Goal: Task Accomplishment & Management: Manage account settings

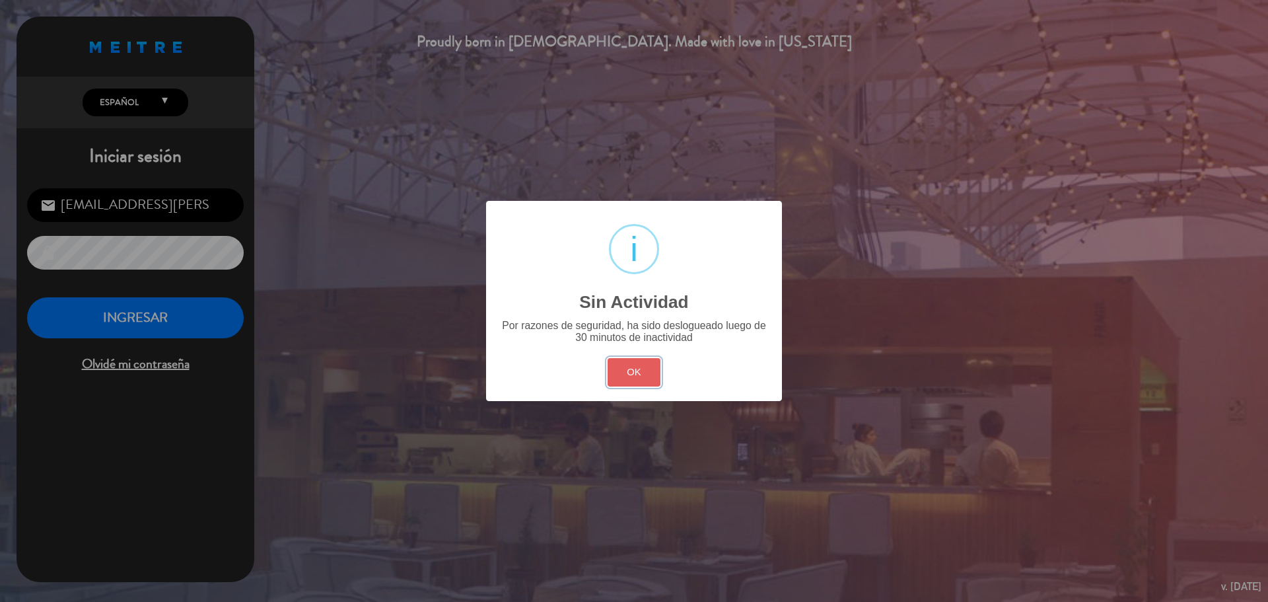
click at [629, 380] on button "OK" at bounding box center [633, 372] width 53 height 28
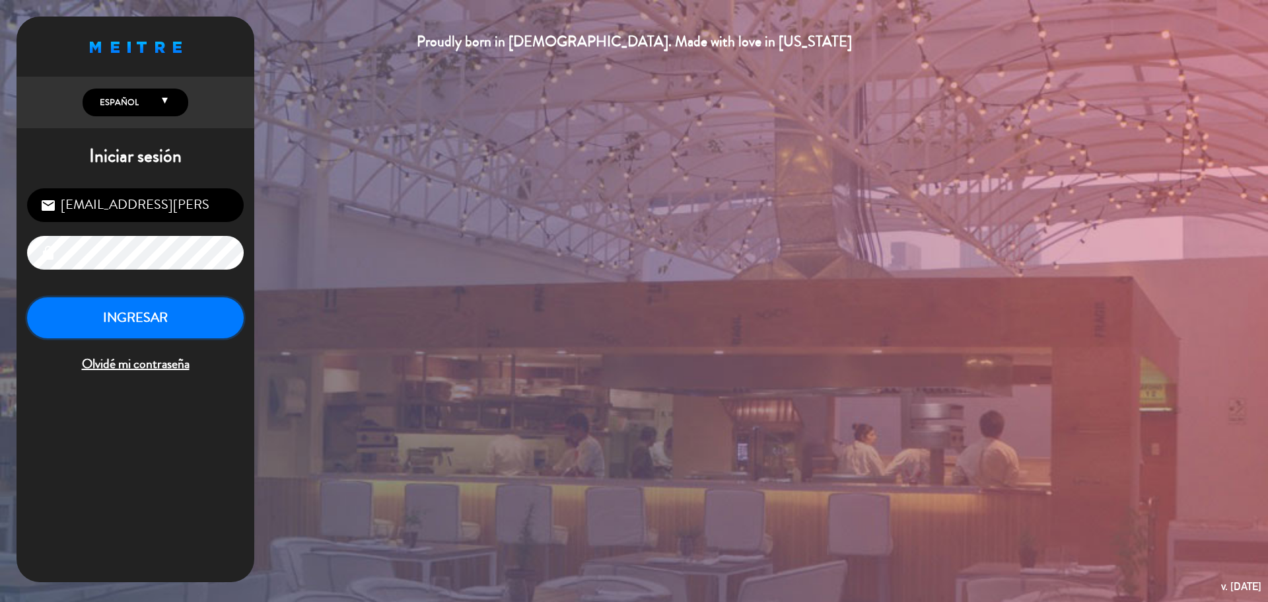
click at [174, 302] on button "INGRESAR" at bounding box center [135, 318] width 217 height 42
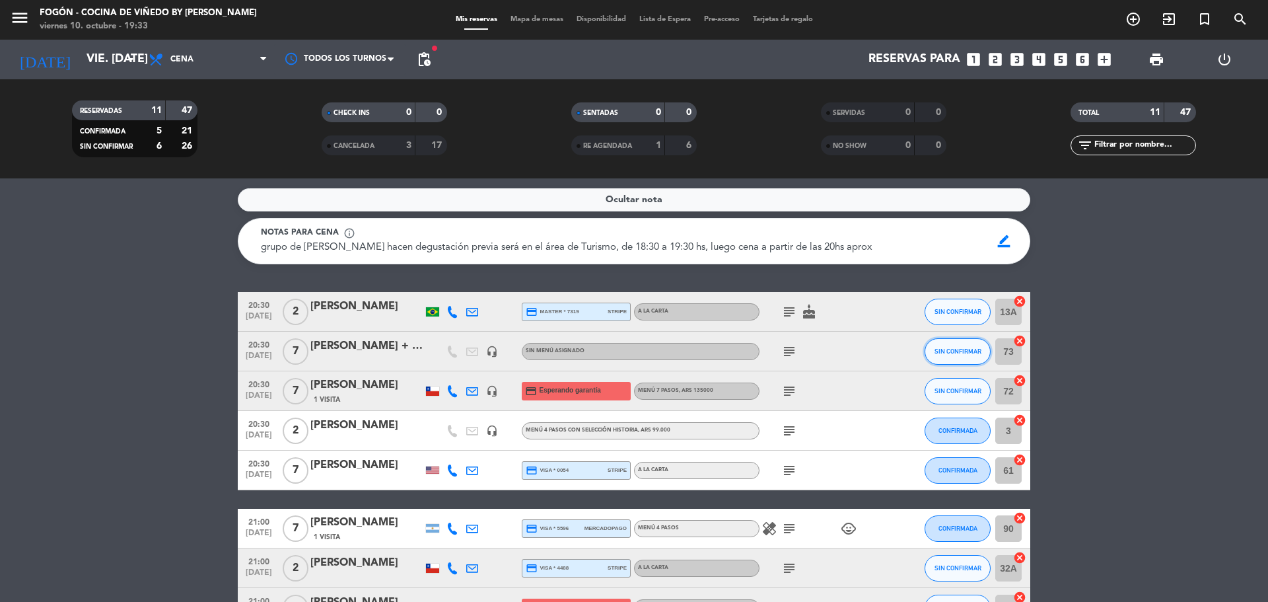
click at [942, 353] on span "SIN CONFIRMAR" at bounding box center [957, 350] width 47 height 7
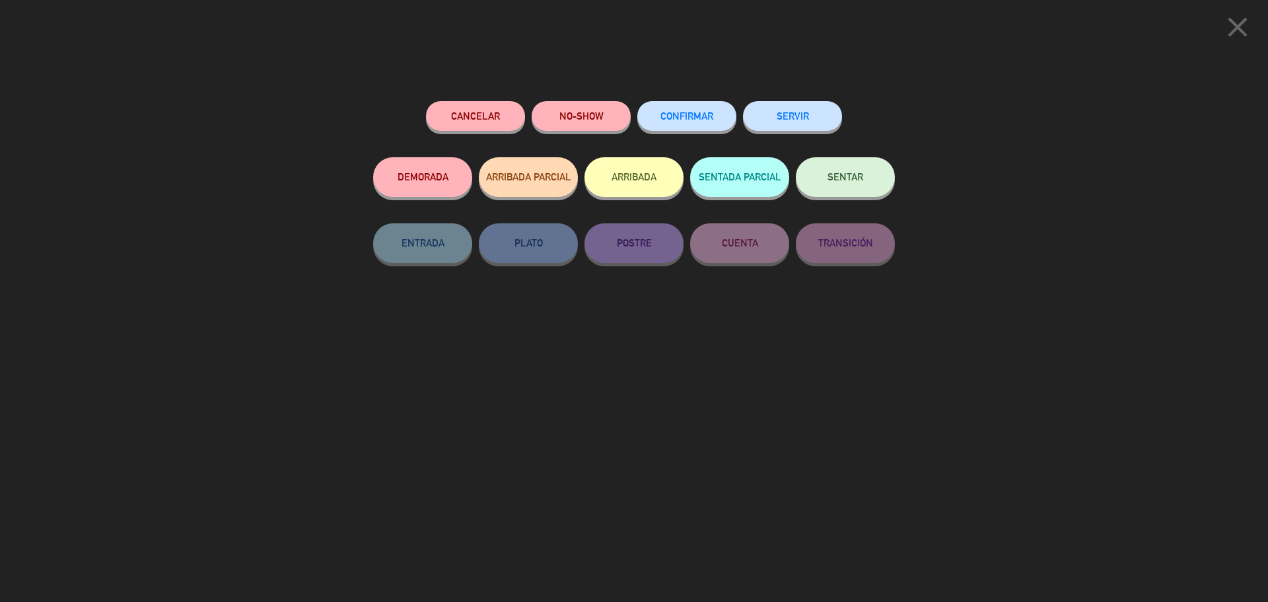
click at [858, 183] on button "SENTAR" at bounding box center [845, 177] width 99 height 40
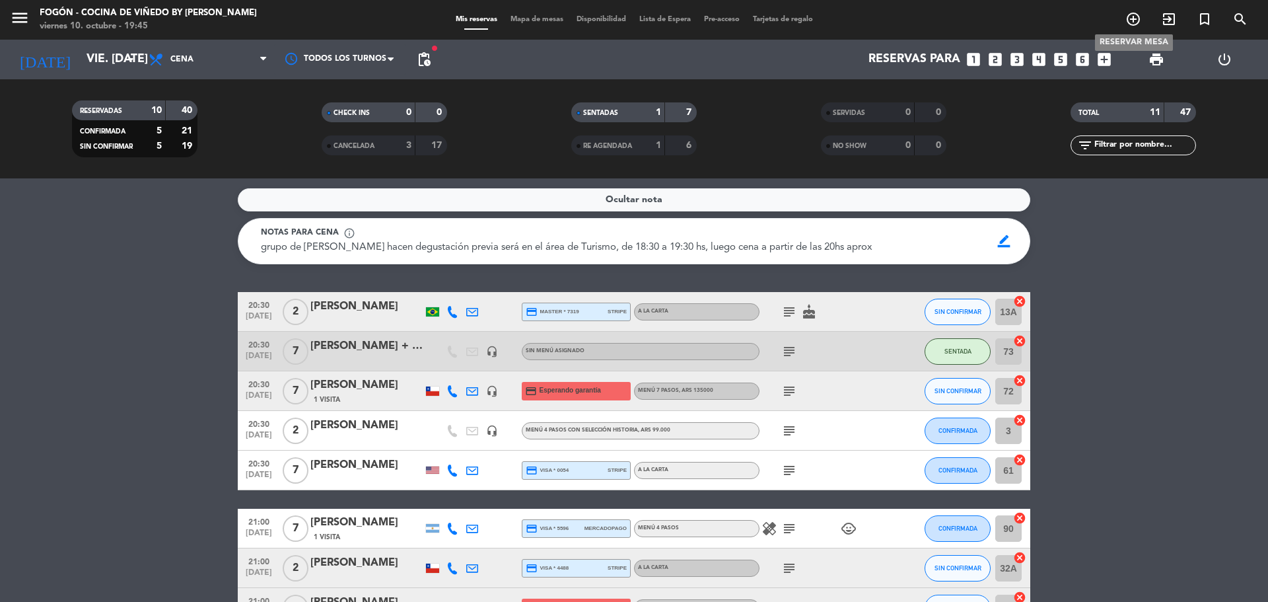
click at [1128, 20] on icon "add_circle_outline" at bounding box center [1133, 19] width 16 height 16
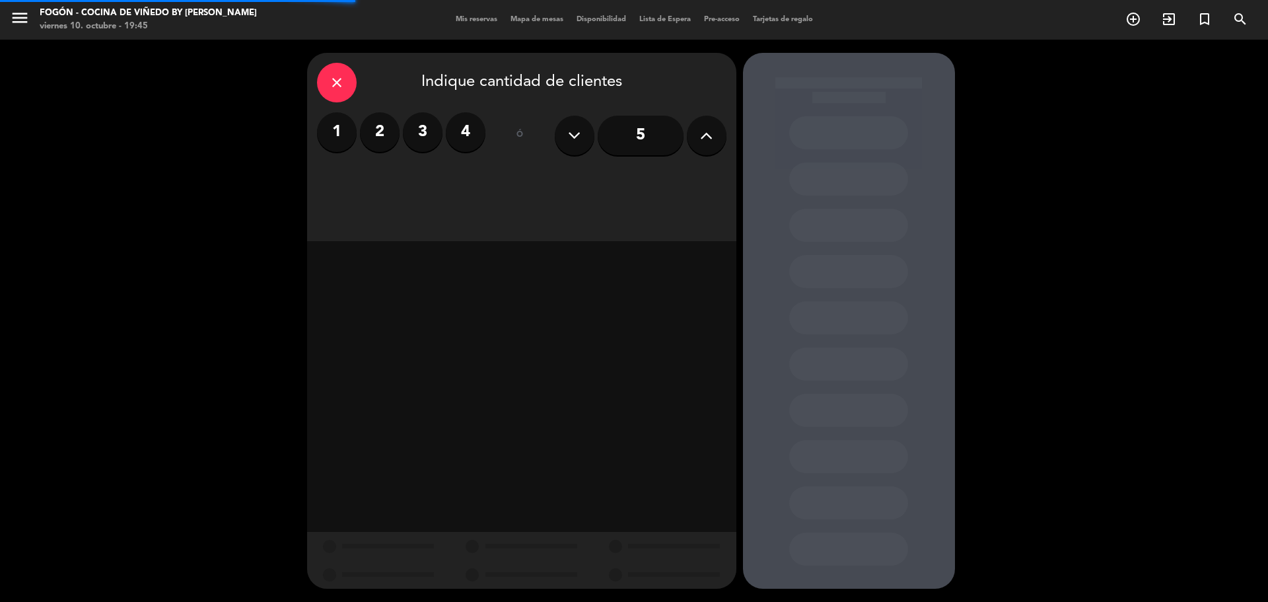
click at [376, 135] on label "2" at bounding box center [380, 132] width 40 height 40
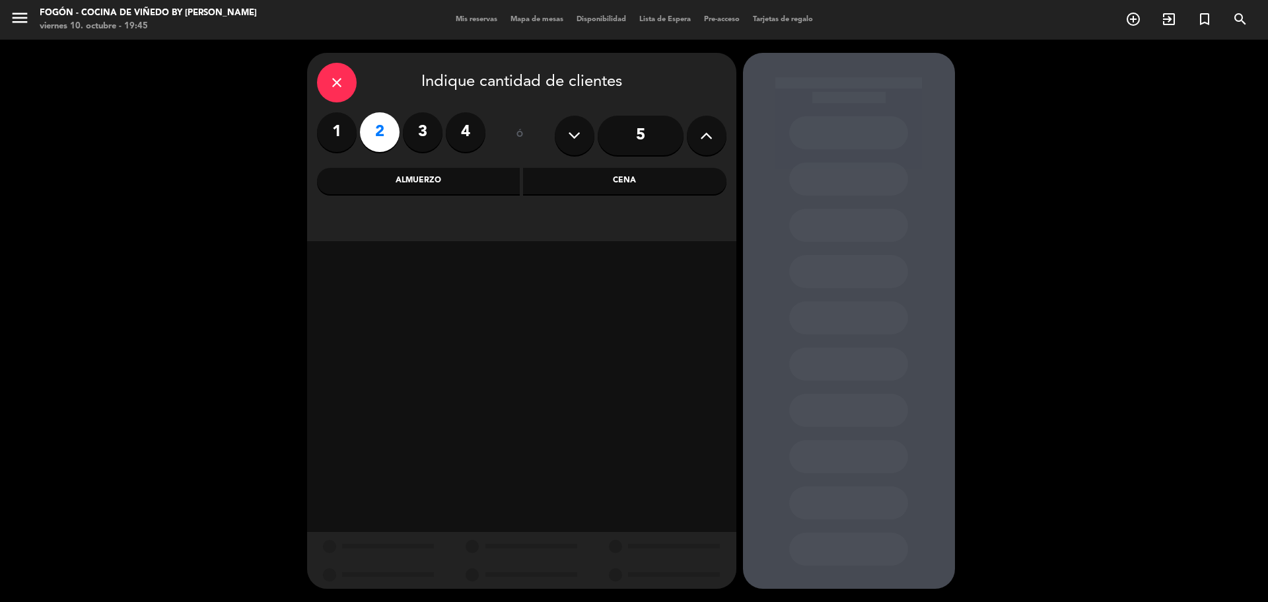
click at [472, 183] on div "Almuerzo" at bounding box center [418, 181] width 203 height 26
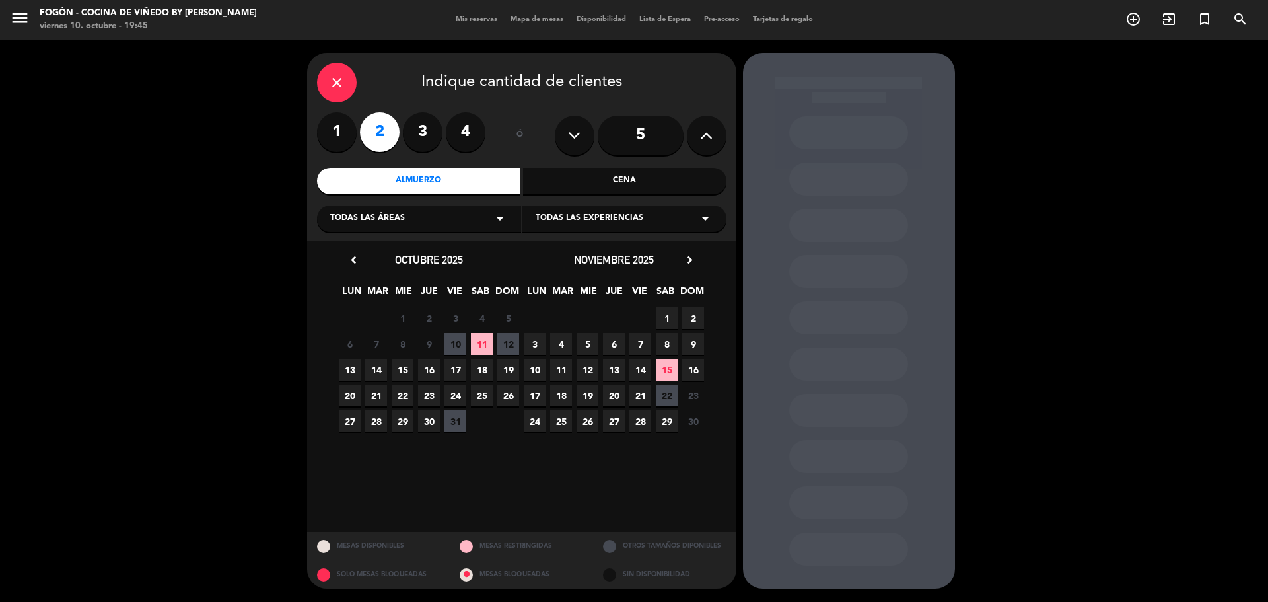
click at [502, 349] on span "12" at bounding box center [508, 344] width 22 height 22
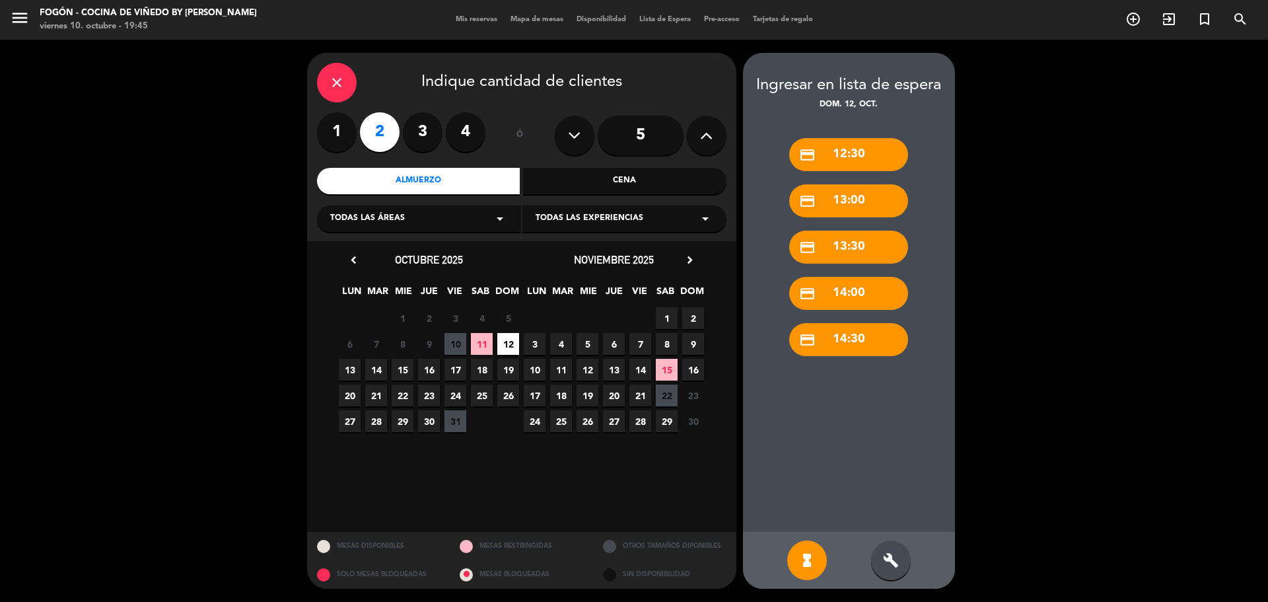
click at [902, 560] on div "build" at bounding box center [891, 560] width 40 height 40
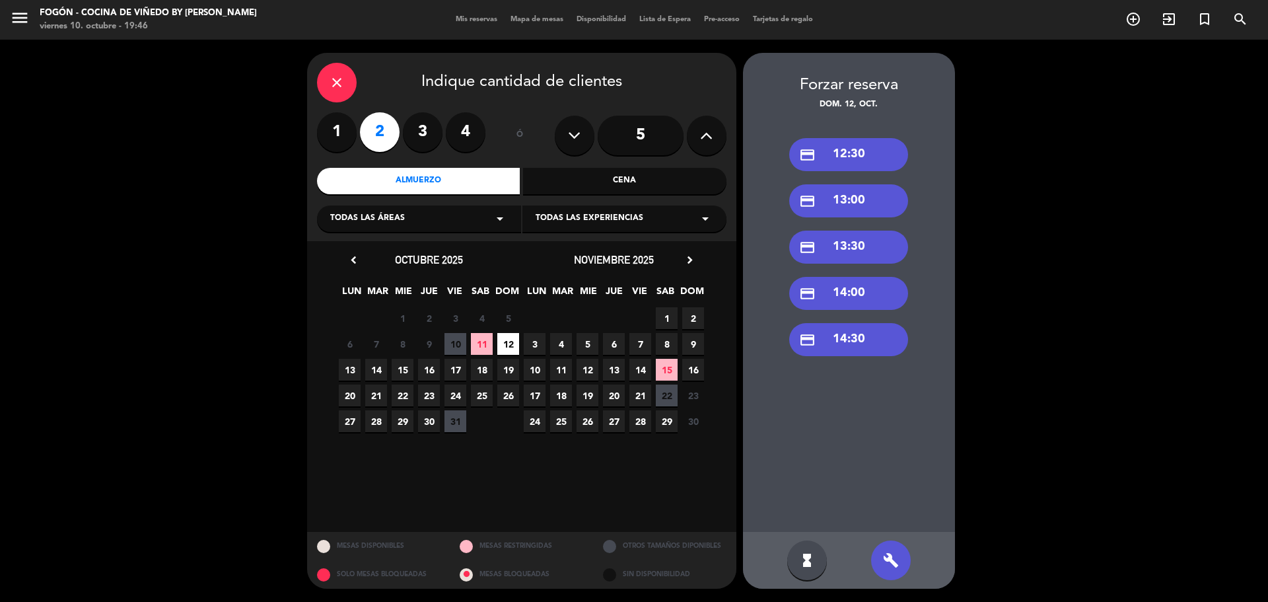
click at [868, 240] on div "credit_card 13:30" at bounding box center [848, 246] width 119 height 33
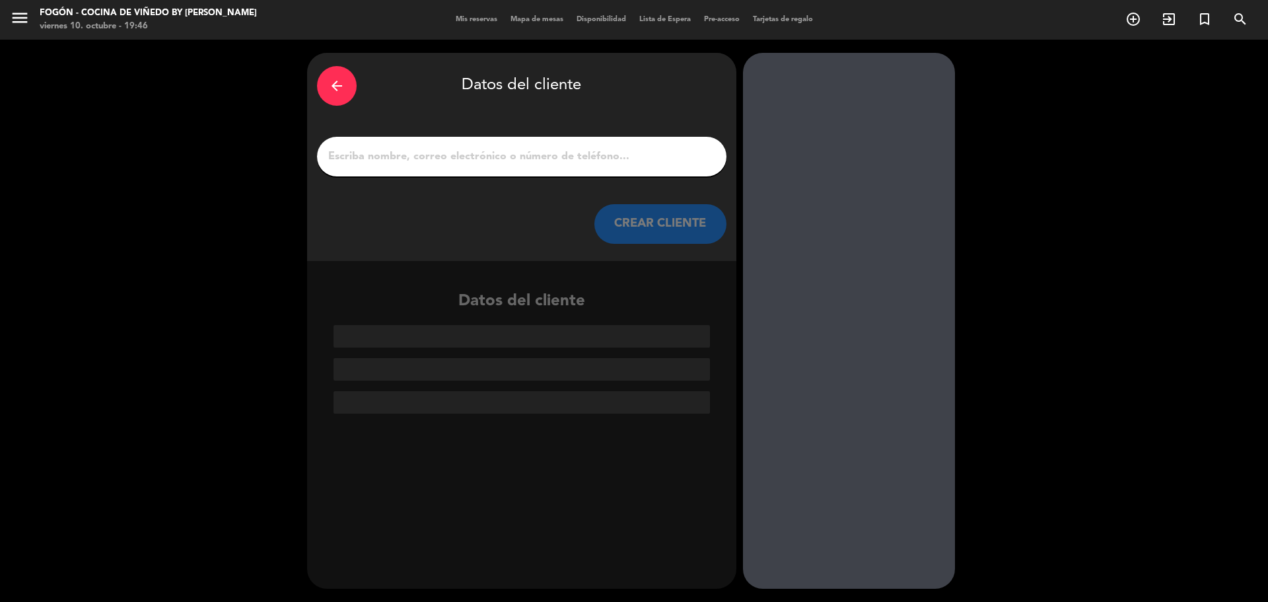
click at [432, 164] on input "1" at bounding box center [522, 156] width 390 height 18
paste input "[PERSON_NAME]"
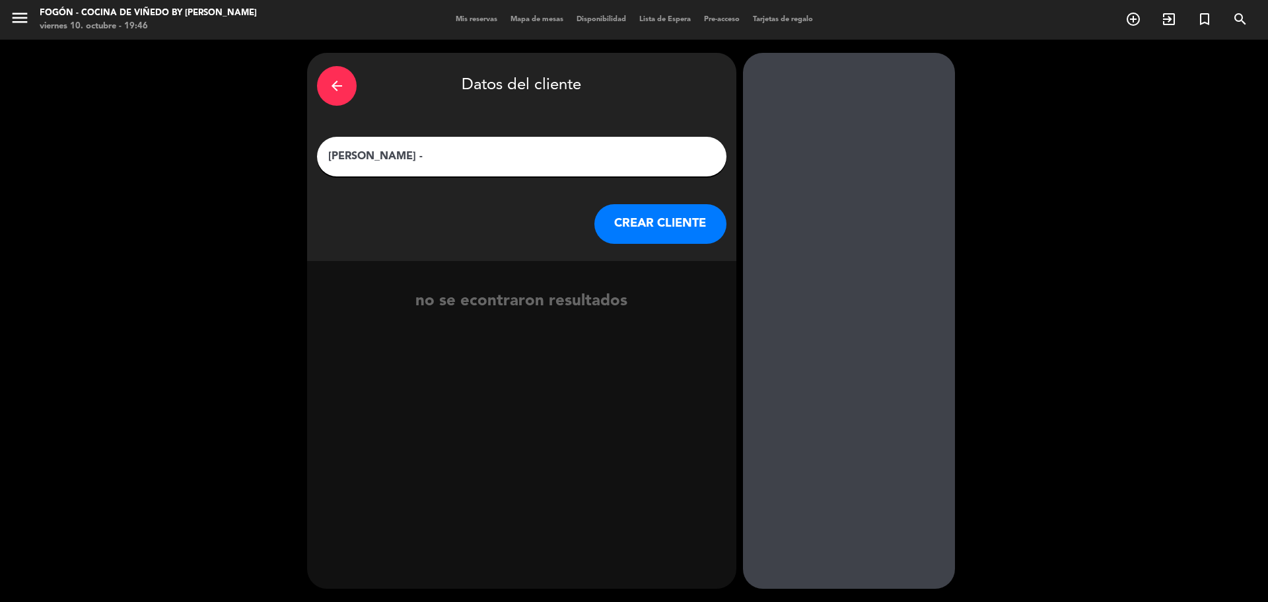
paste input "Vinhos e [PERSON_NAME]"
type input "[PERSON_NAME] e [PERSON_NAME]"
click at [667, 206] on button "CREAR CLIENTE" at bounding box center [660, 224] width 132 height 40
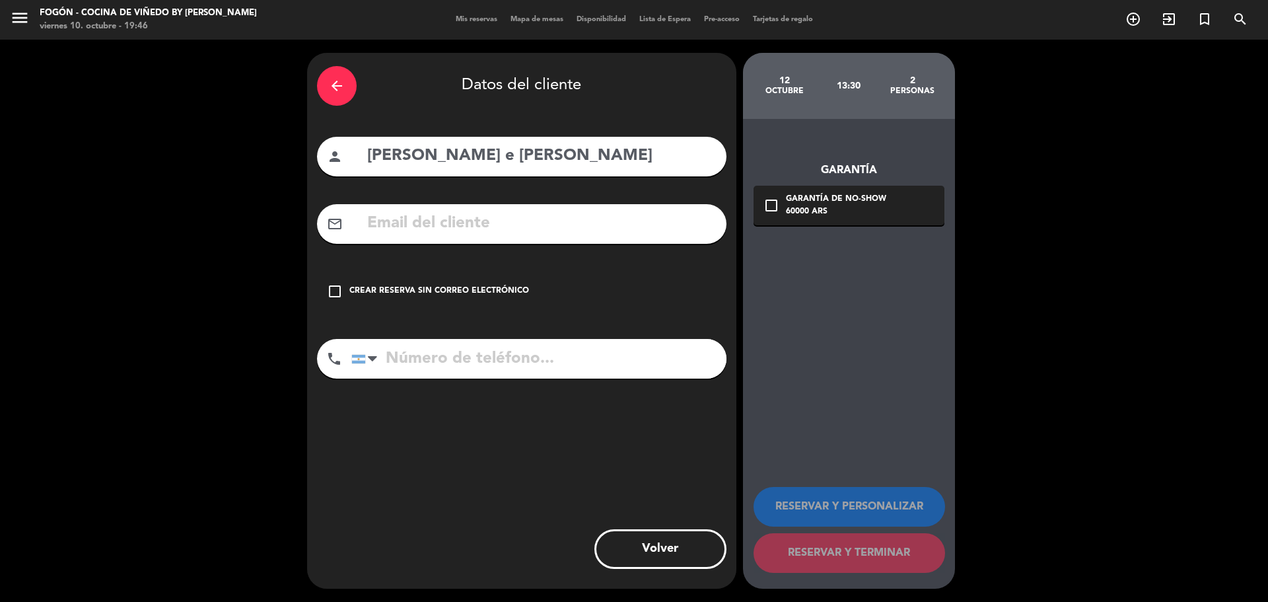
click at [437, 223] on input "text" at bounding box center [541, 223] width 351 height 27
paste input "Vinhos e [PERSON_NAME] <[EMAIL_ADDRESS][DOMAIN_NAME]>"
drag, startPoint x: 460, startPoint y: 223, endPoint x: 282, endPoint y: 223, distance: 177.6
click at [282, 223] on div "arrow_back Datos del cliente person [PERSON_NAME] e Cordilheira [PERSON_NAME] m…" at bounding box center [634, 321] width 1268 height 562
click at [625, 225] on input "[EMAIL_ADDRESS][DOMAIN_NAME]>" at bounding box center [541, 223] width 351 height 27
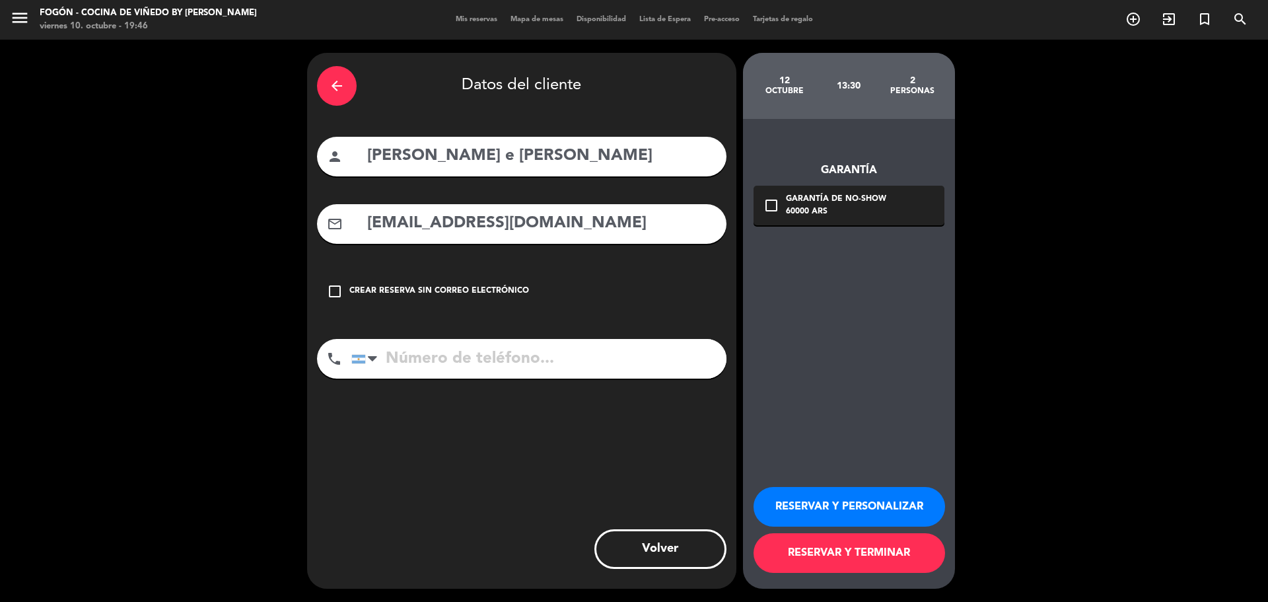
type input "[EMAIL_ADDRESS][DOMAIN_NAME]"
click at [817, 498] on button "RESERVAR Y PERSONALIZAR" at bounding box center [848, 507] width 191 height 40
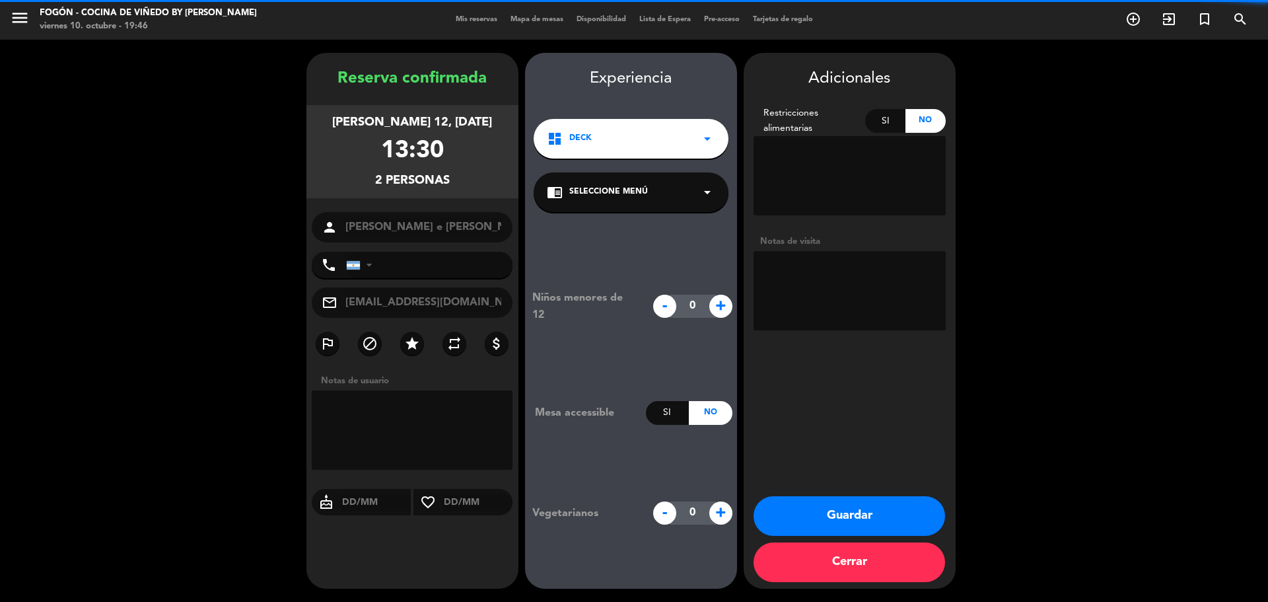
click at [813, 287] on textarea at bounding box center [849, 290] width 192 height 79
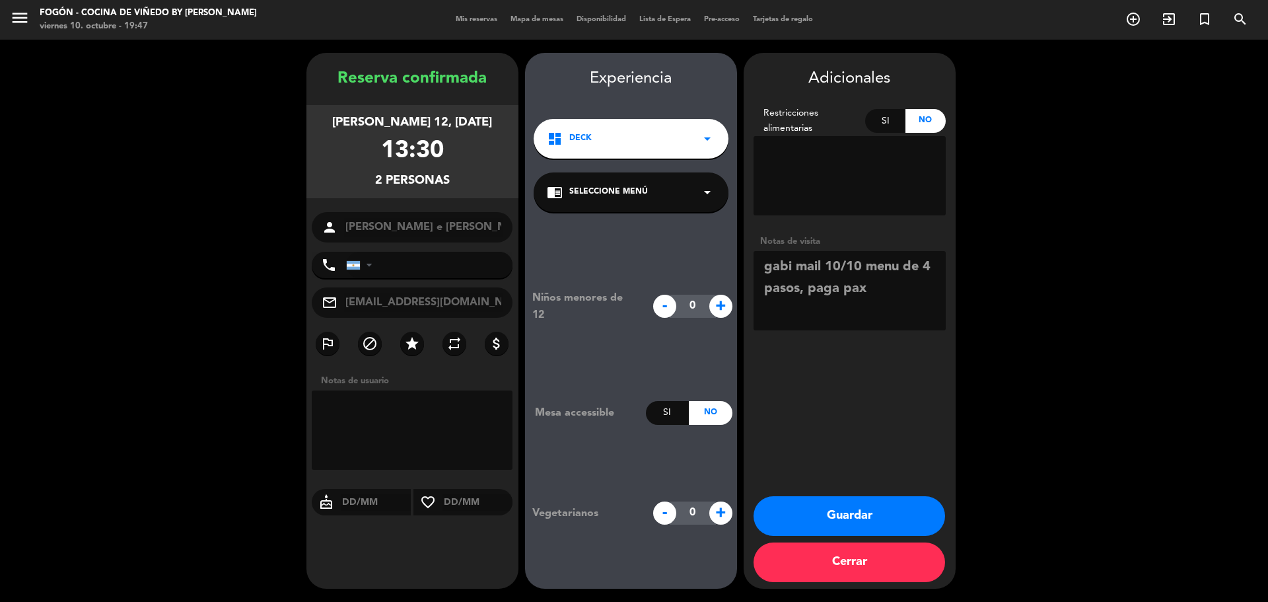
click at [657, 200] on div "chrome_reader_mode Seleccione Menú arrow_drop_down" at bounding box center [630, 192] width 195 height 40
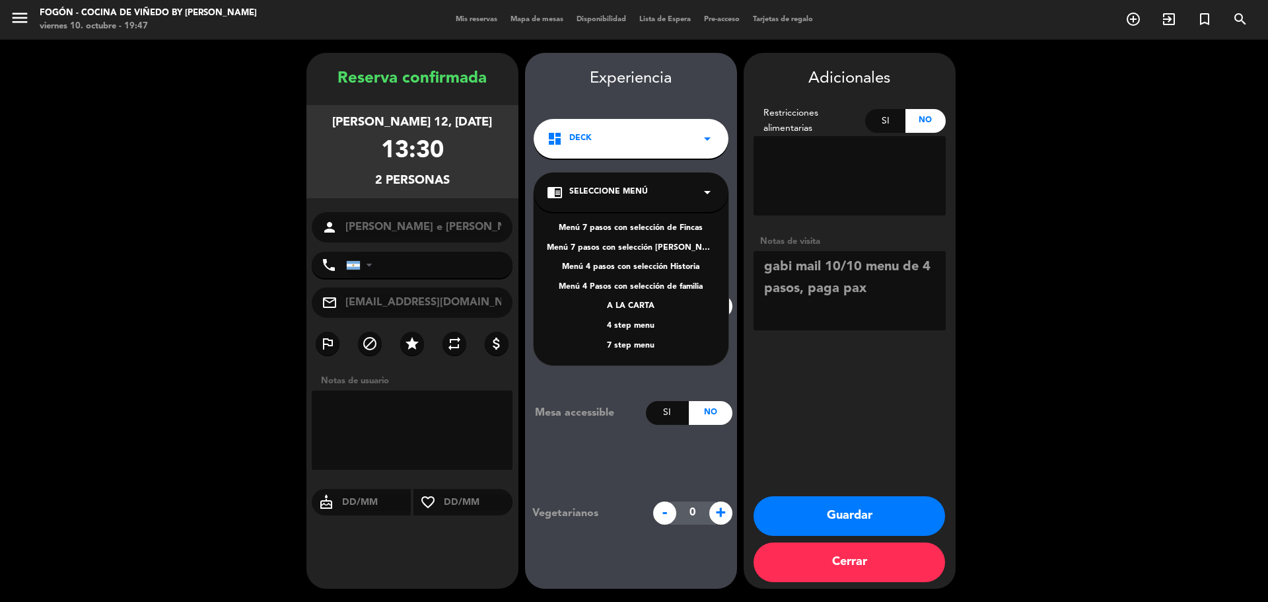
click at [639, 325] on div "4 step menu" at bounding box center [631, 326] width 168 height 13
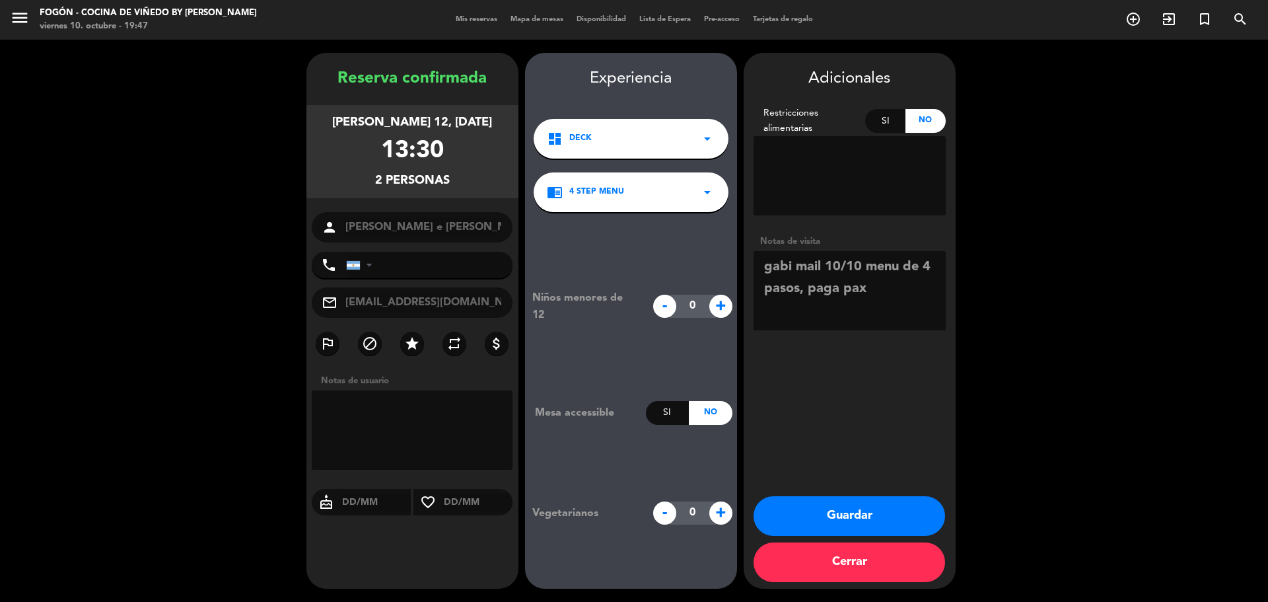
click at [875, 293] on textarea at bounding box center [849, 290] width 192 height 79
type textarea "gabi mail 10/10 menu de 4 pasos, paga agencia"
click at [829, 518] on button "Guardar" at bounding box center [848, 516] width 191 height 40
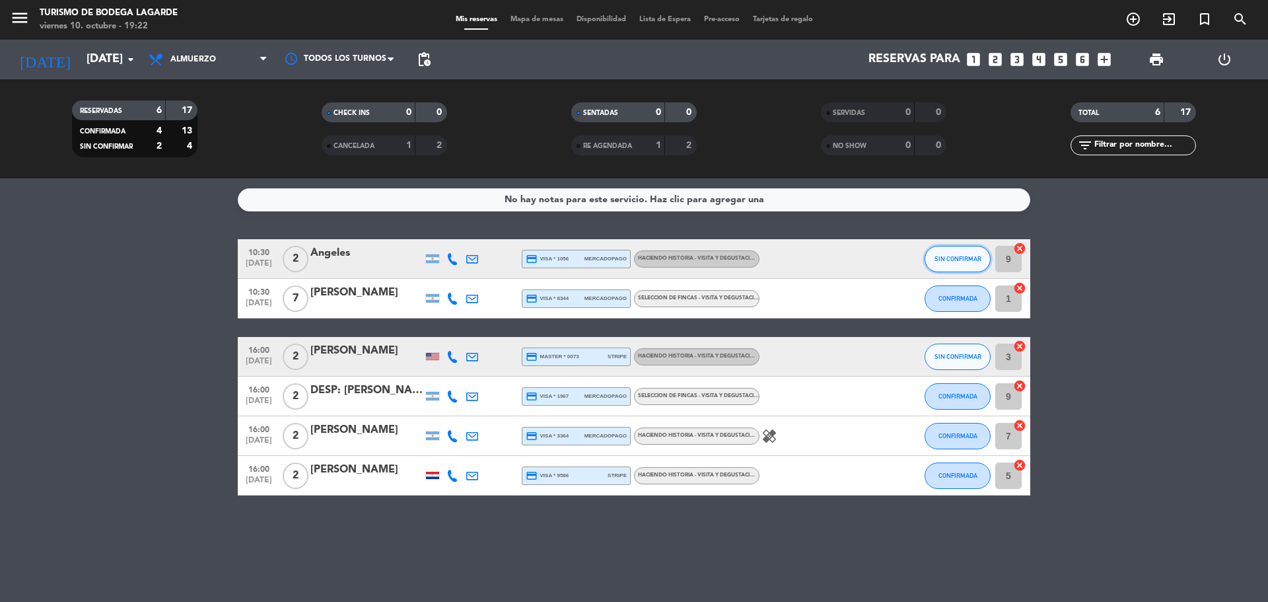
click at [937, 253] on button "SIN CONFIRMAR" at bounding box center [957, 259] width 66 height 26
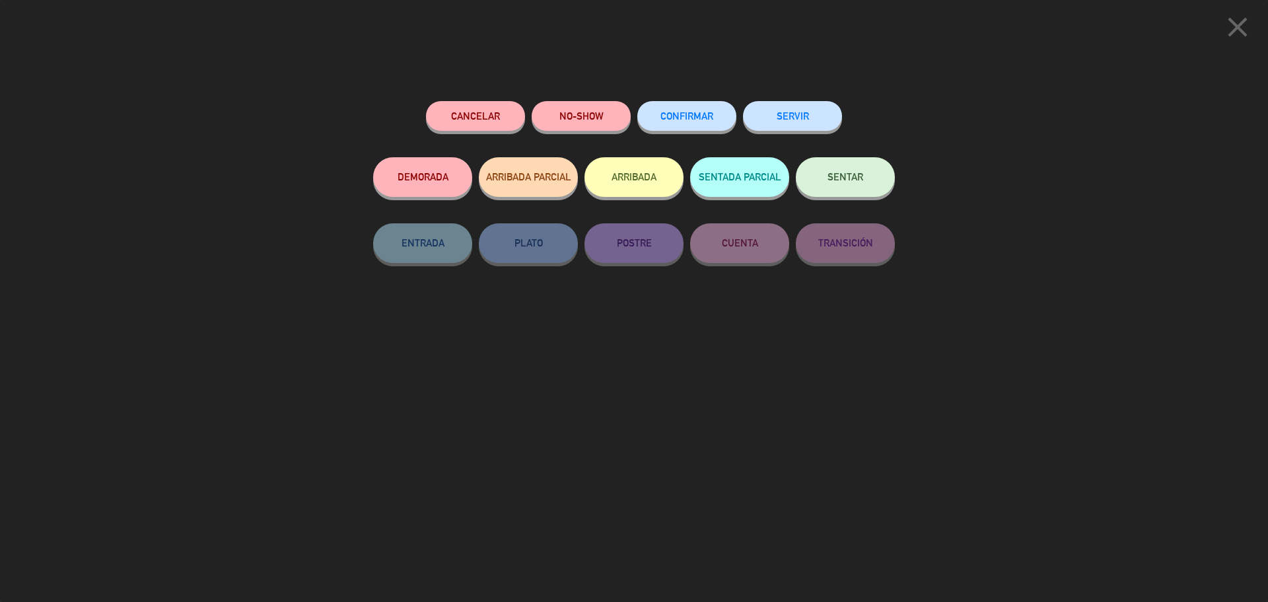
click at [686, 123] on button "CONFIRMAR" at bounding box center [686, 116] width 99 height 30
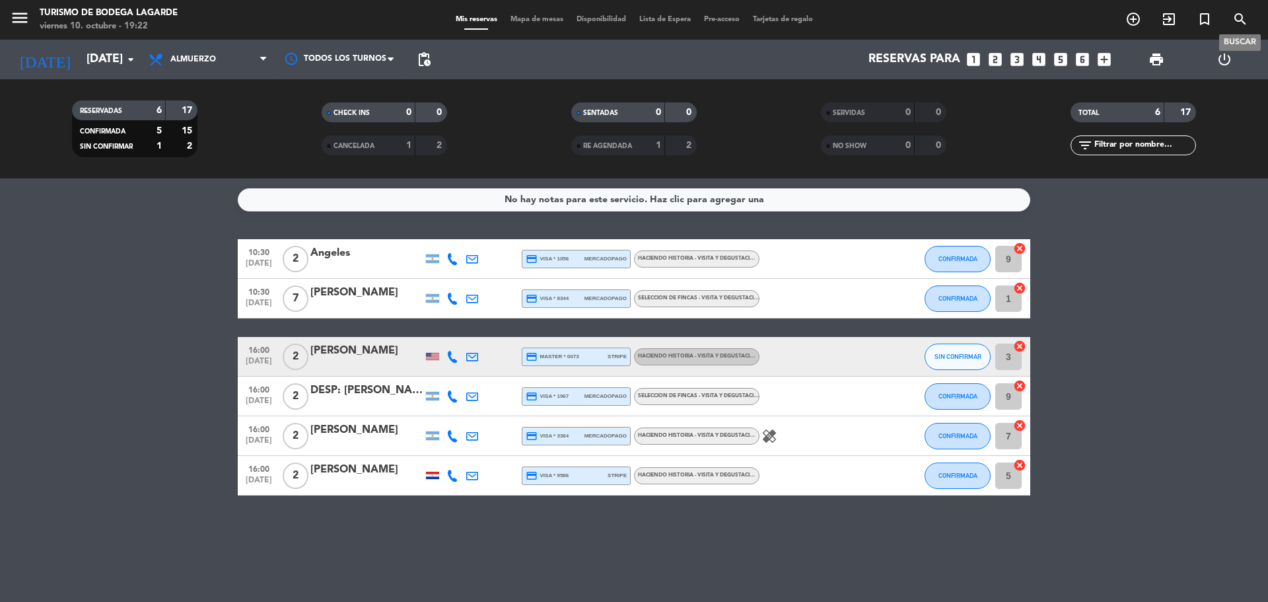
click at [1238, 26] on icon "search" at bounding box center [1240, 19] width 16 height 16
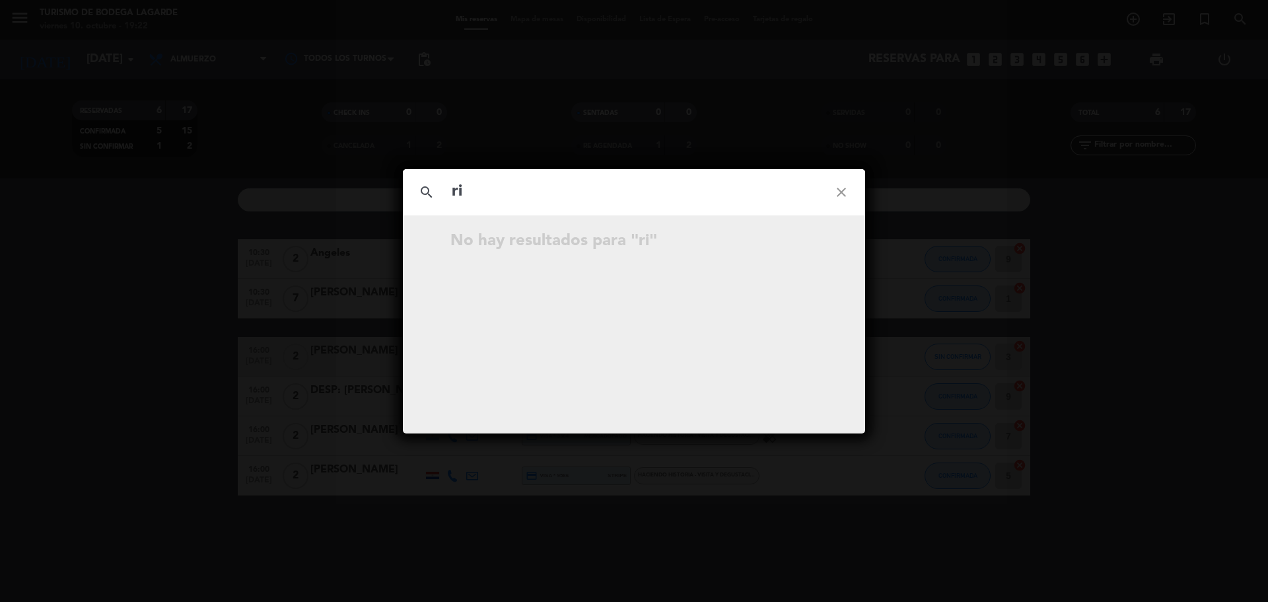
type input "r"
click at [846, 191] on icon "close" at bounding box center [841, 192] width 48 height 48
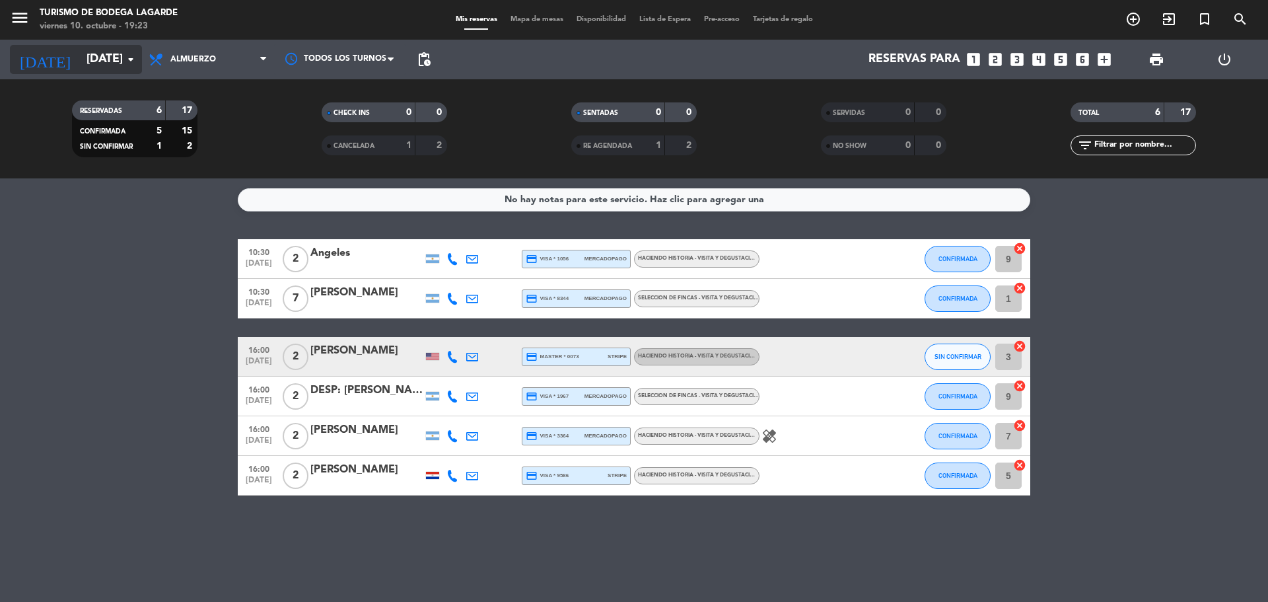
click at [80, 50] on input "sáb. 11 oct." at bounding box center [156, 59] width 153 height 26
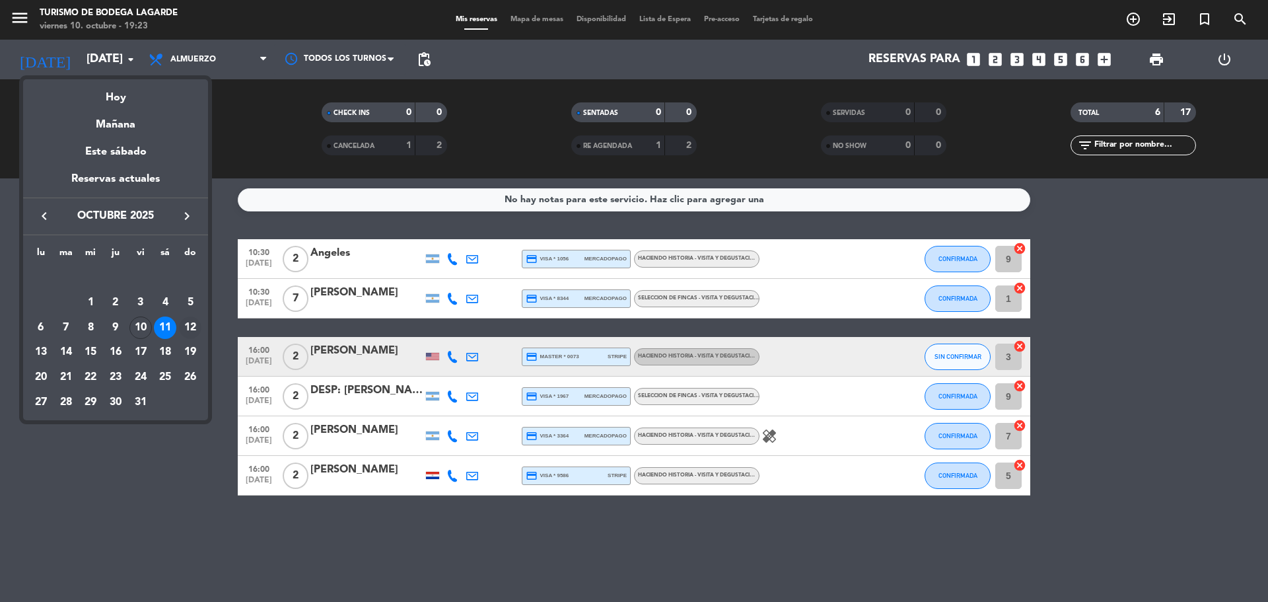
click at [189, 326] on div "12" at bounding box center [190, 327] width 22 height 22
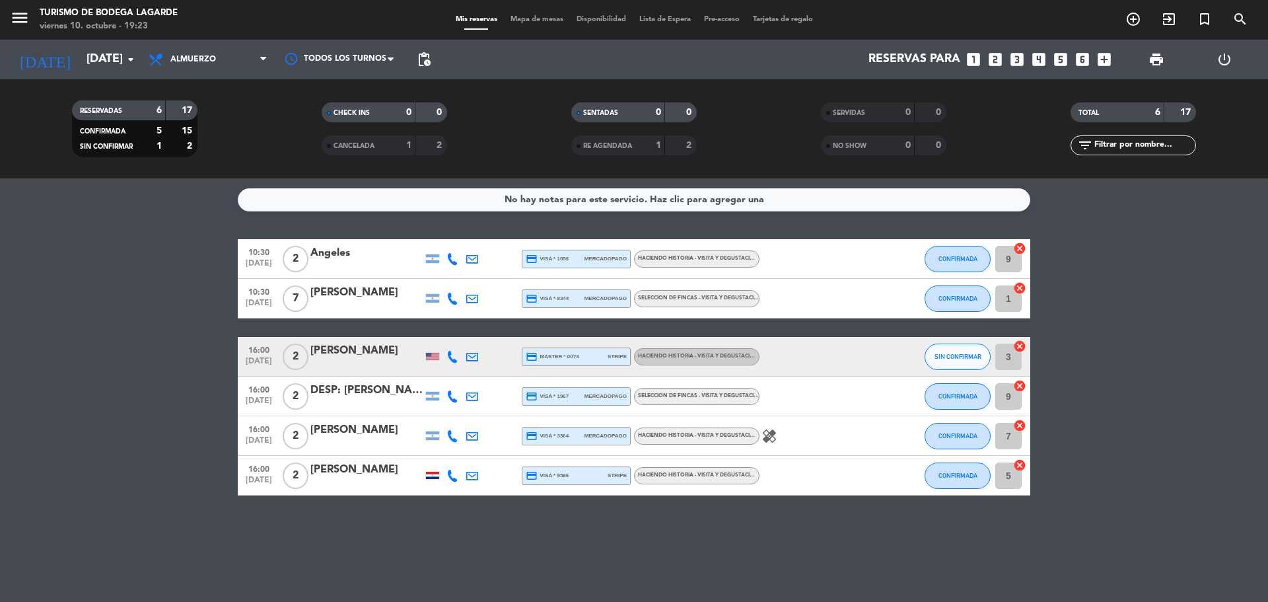
type input "dom. 12 oct."
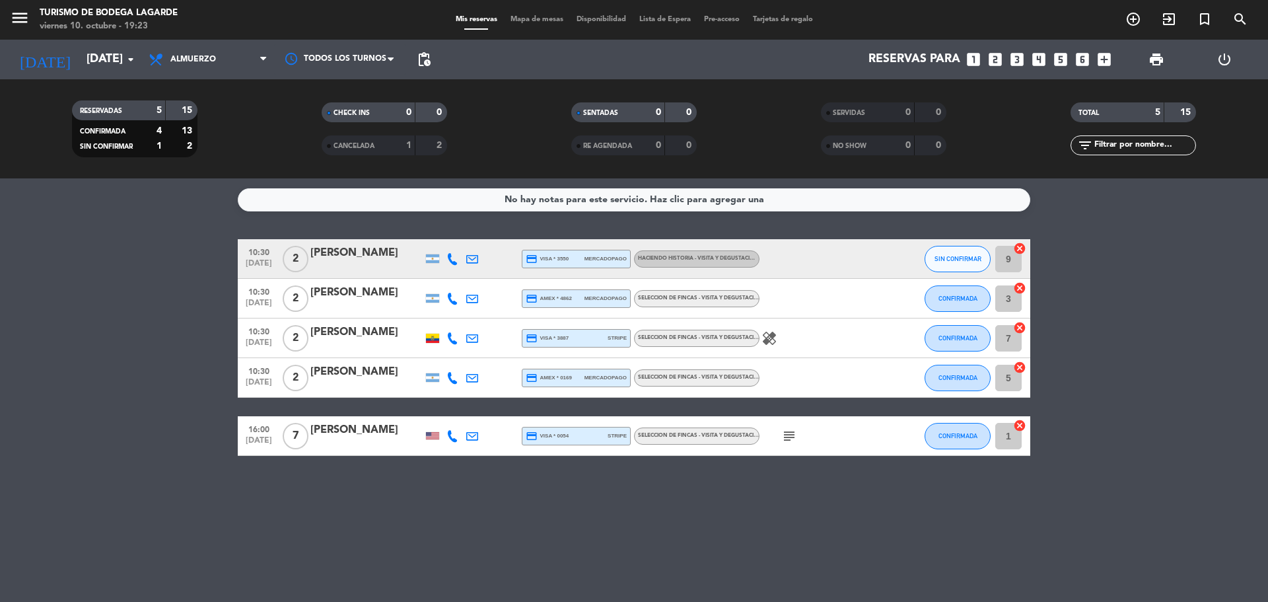
click at [361, 382] on div at bounding box center [366, 386] width 112 height 11
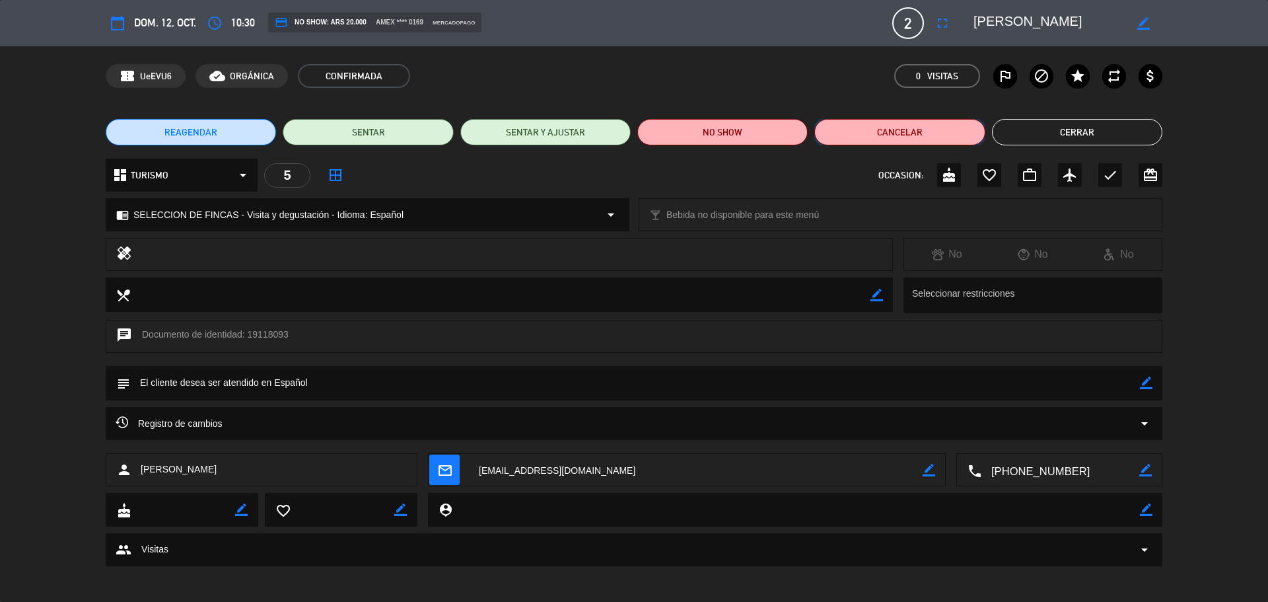
click at [838, 124] on button "Cancelar" at bounding box center [899, 132] width 170 height 26
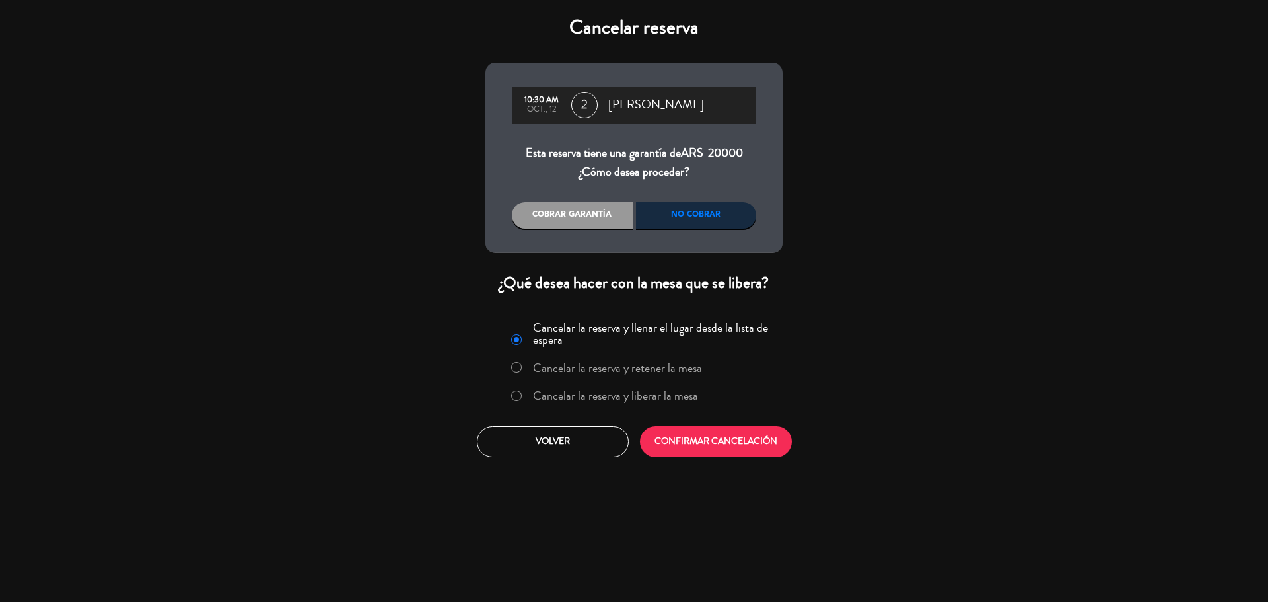
click at [639, 396] on label "Cancelar la reserva y liberar la mesa" at bounding box center [615, 396] width 165 height 12
click at [673, 438] on button "CONFIRMAR CANCELACIÓN" at bounding box center [716, 441] width 152 height 31
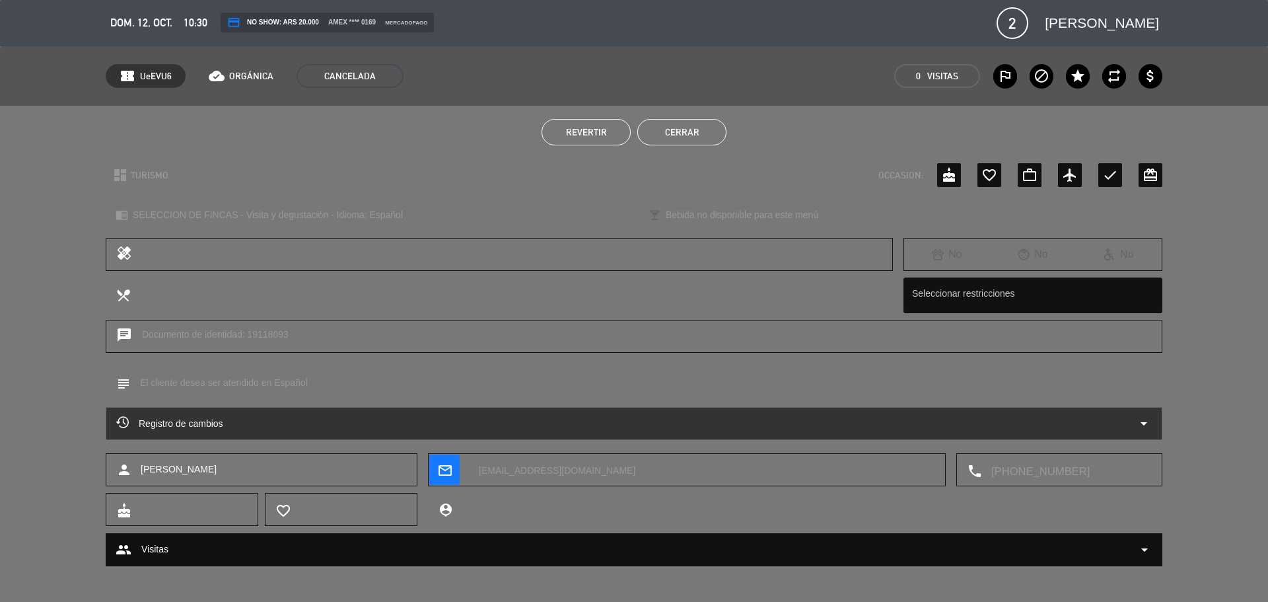
click at [677, 139] on button "Cerrar" at bounding box center [681, 132] width 89 height 26
